Goal: Find specific page/section: Find specific page/section

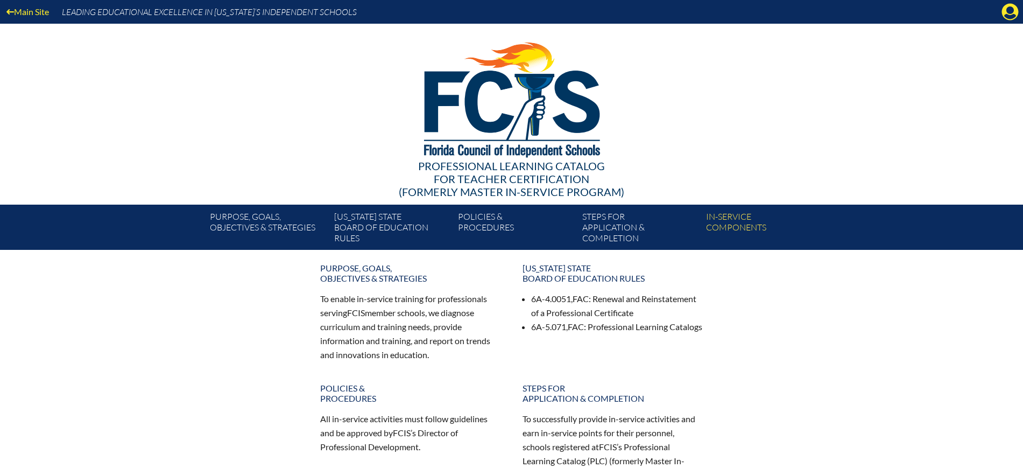
drag, startPoint x: 1005, startPoint y: 12, endPoint x: 995, endPoint y: 20, distance: 12.6
click at [1005, 13] on icon at bounding box center [1010, 12] width 17 height 17
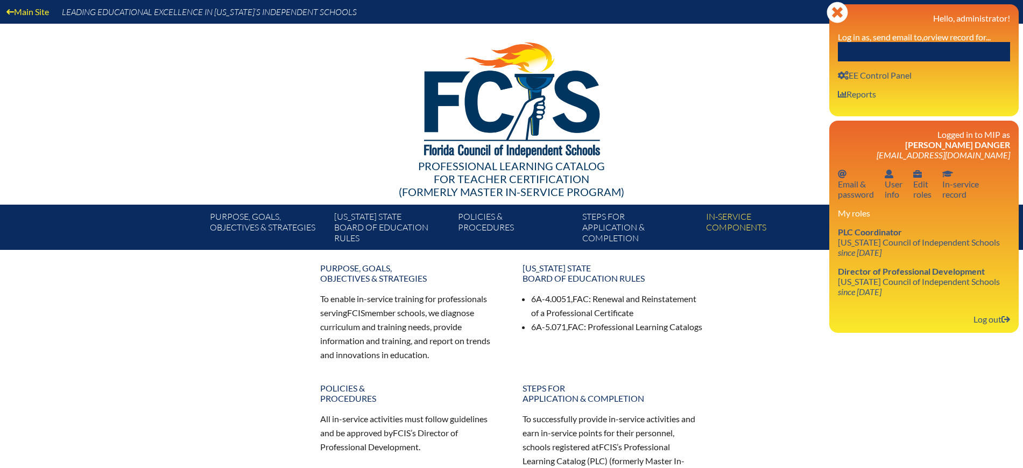
click at [951, 48] on input "text" at bounding box center [924, 51] width 172 height 19
paste input "Megan Hill"
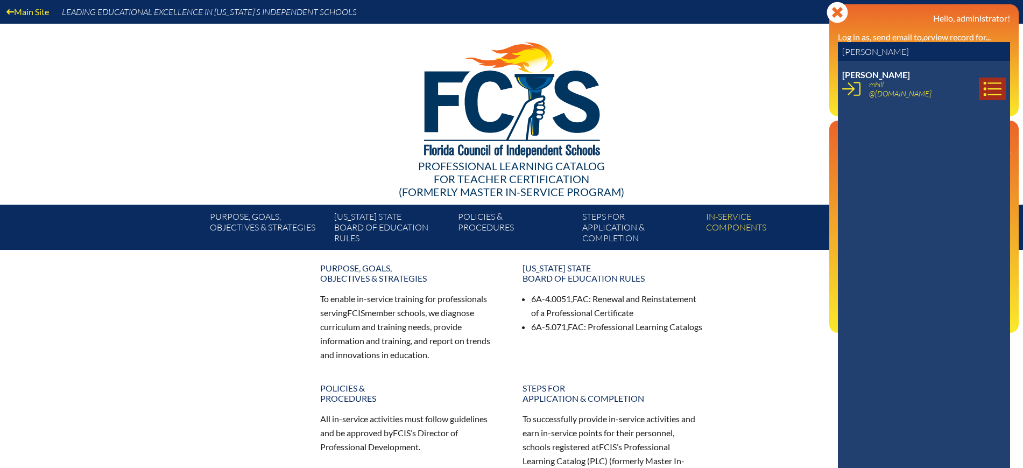
type input "Megan Hill"
click at [983, 86] on icon at bounding box center [992, 89] width 18 height 18
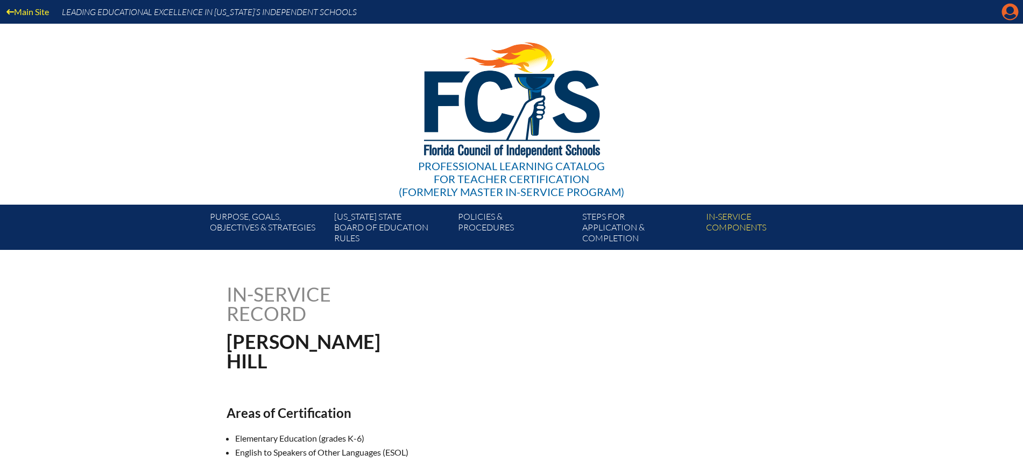
click at [1010, 7] on icon "Manage Account" at bounding box center [1010, 11] width 17 height 17
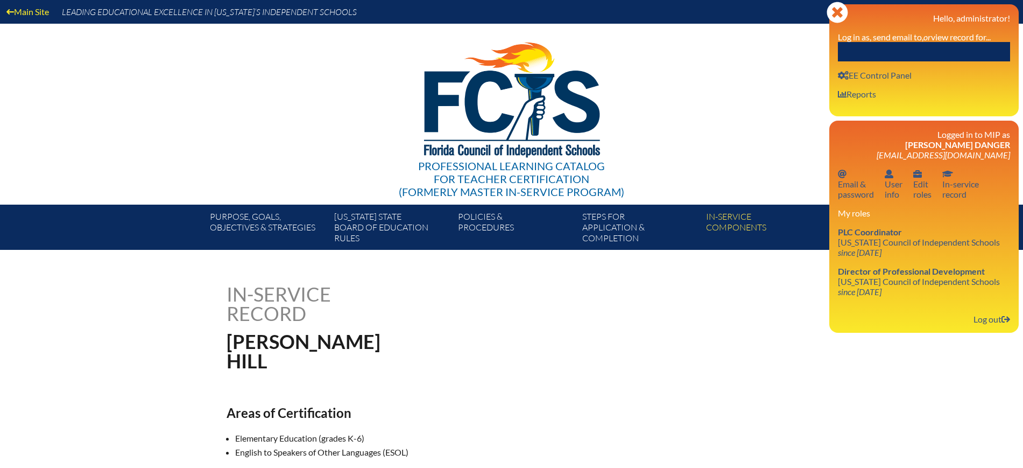
click at [976, 46] on input "text" at bounding box center [924, 51] width 172 height 19
paste input "[PERSON_NAME]"
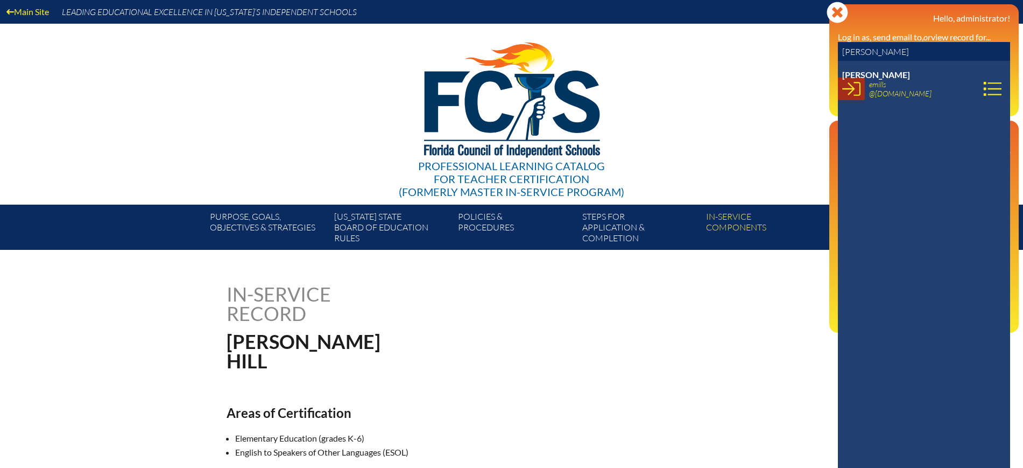
type input "[PERSON_NAME]"
click at [852, 89] on icon at bounding box center [851, 89] width 18 height 18
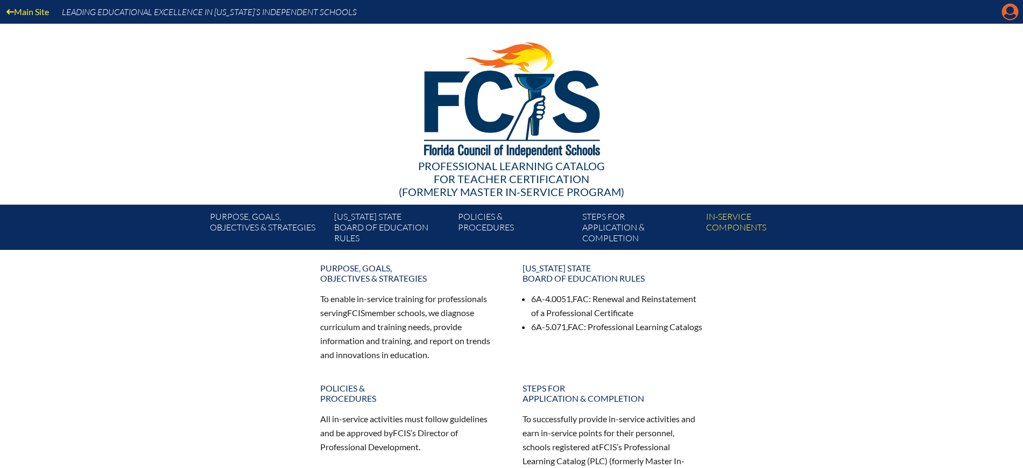
click at [1011, 13] on icon "Manage account" at bounding box center [1010, 11] width 17 height 17
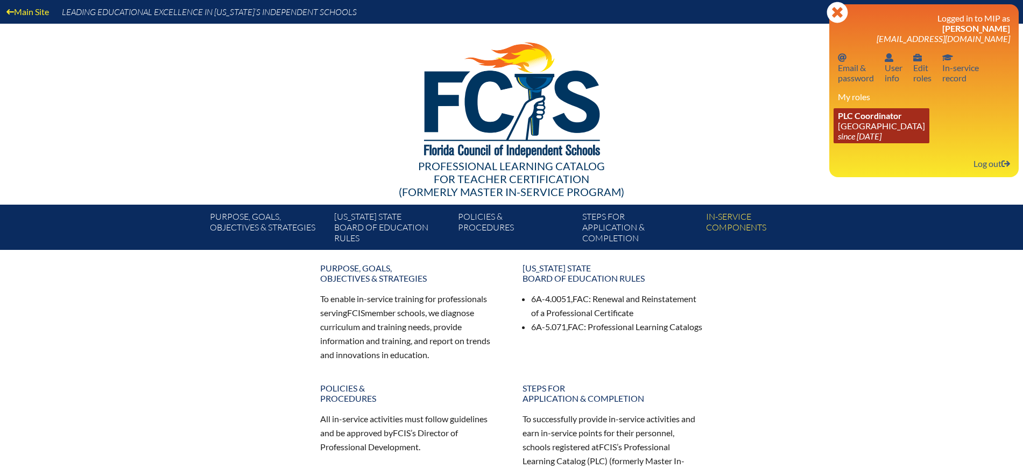
click at [860, 120] on link "PLC Coordinator Lake Highland Preparatory School since 2023 Jul 30" at bounding box center [882, 125] width 96 height 35
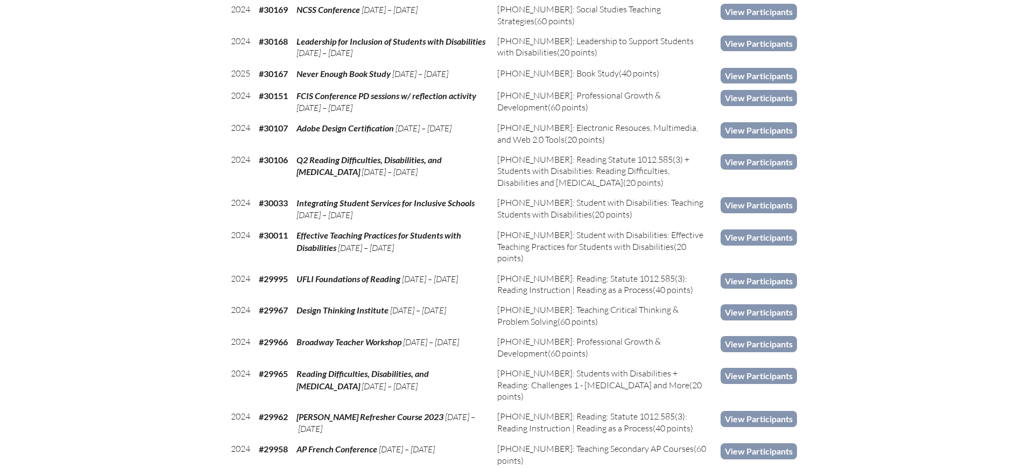
scroll to position [3633, 0]
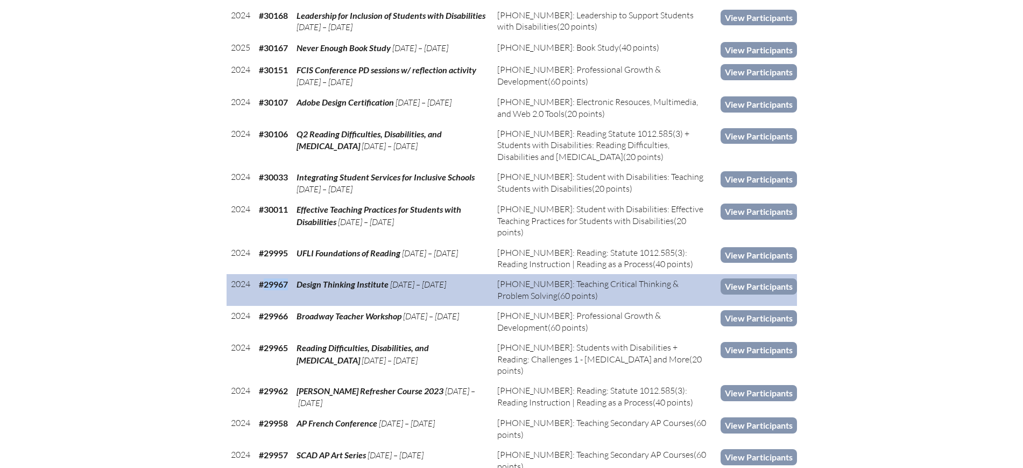
drag, startPoint x: 289, startPoint y: 231, endPoint x: 264, endPoint y: 235, distance: 24.5
click at [264, 279] on b "#29967" at bounding box center [273, 284] width 29 height 10
copy b "29967"
click at [721, 278] on link "View Participants" at bounding box center [759, 286] width 76 height 16
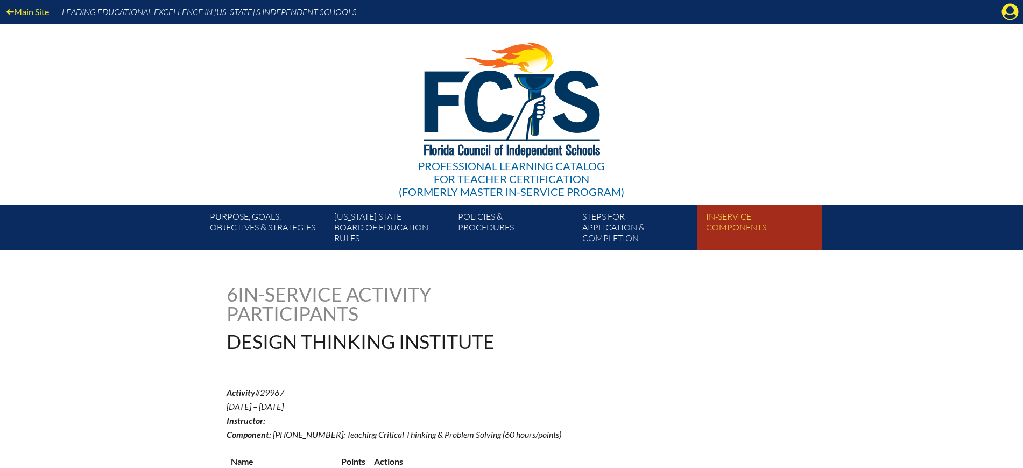
click at [733, 222] on link "In-service components" at bounding box center [764, 229] width 124 height 41
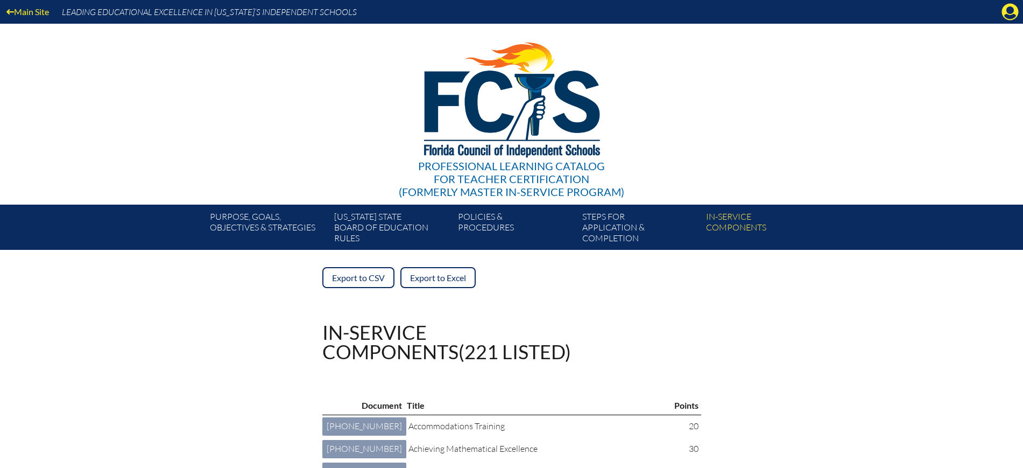
scroll to position [135, 0]
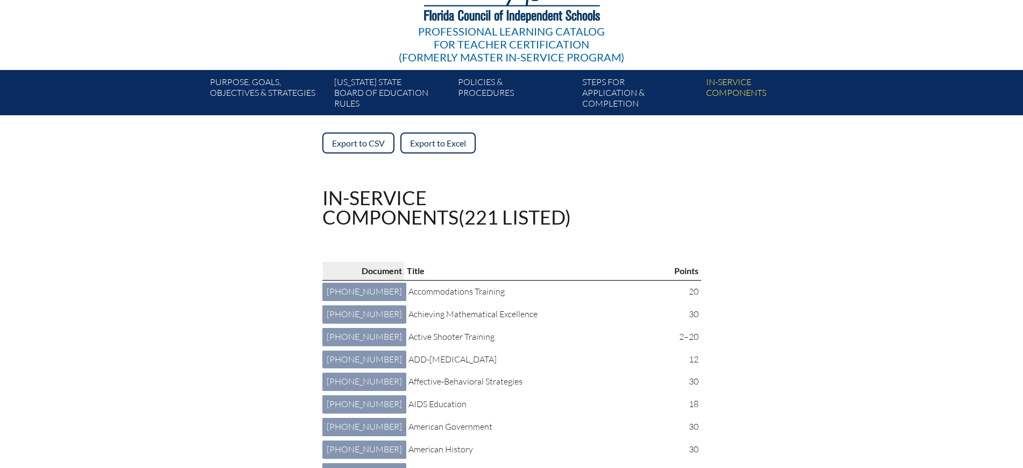
click at [354, 270] on p "Document" at bounding box center [363, 271] width 77 height 14
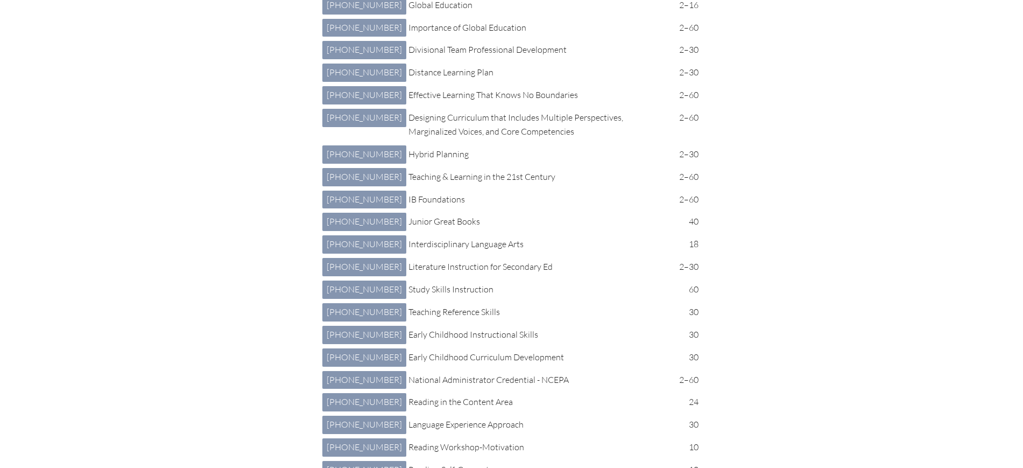
scroll to position [1346, 0]
